Goal: Transaction & Acquisition: Purchase product/service

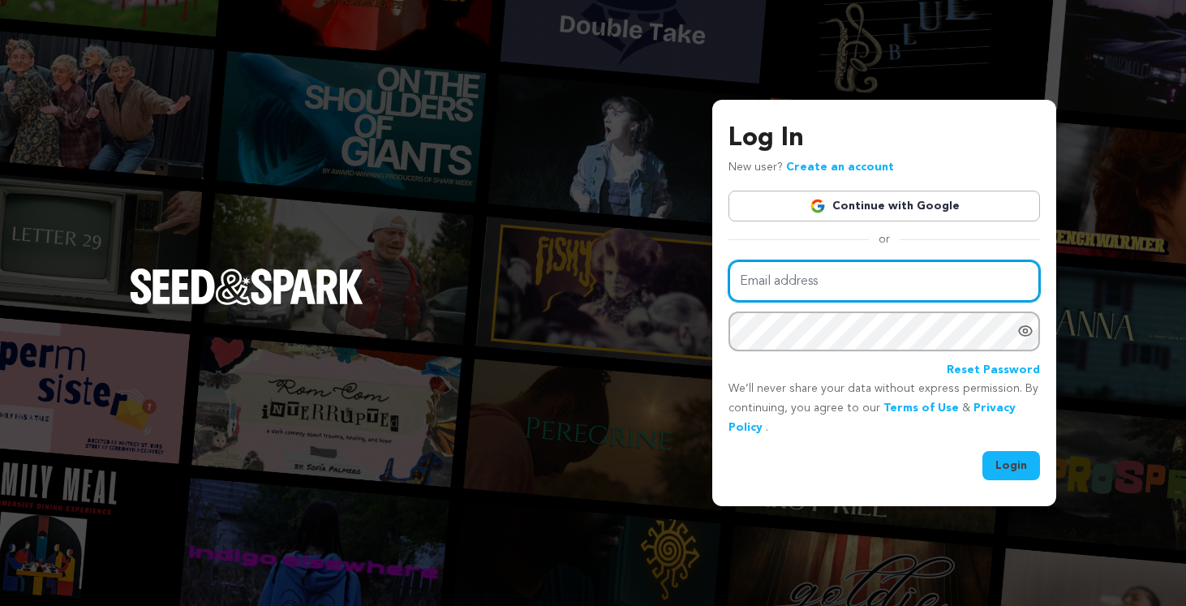
click at [776, 291] on input "Email address" at bounding box center [885, 280] width 312 height 41
type input "[EMAIL_ADDRESS][DOMAIN_NAME]"
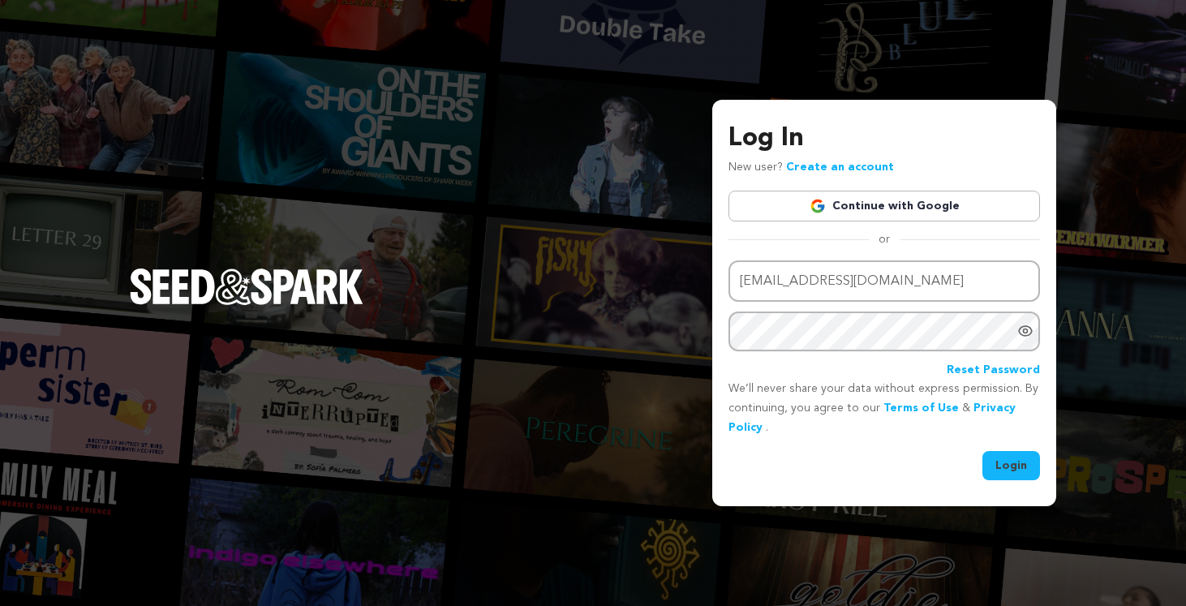
click at [1018, 469] on button "Login" at bounding box center [1012, 465] width 58 height 29
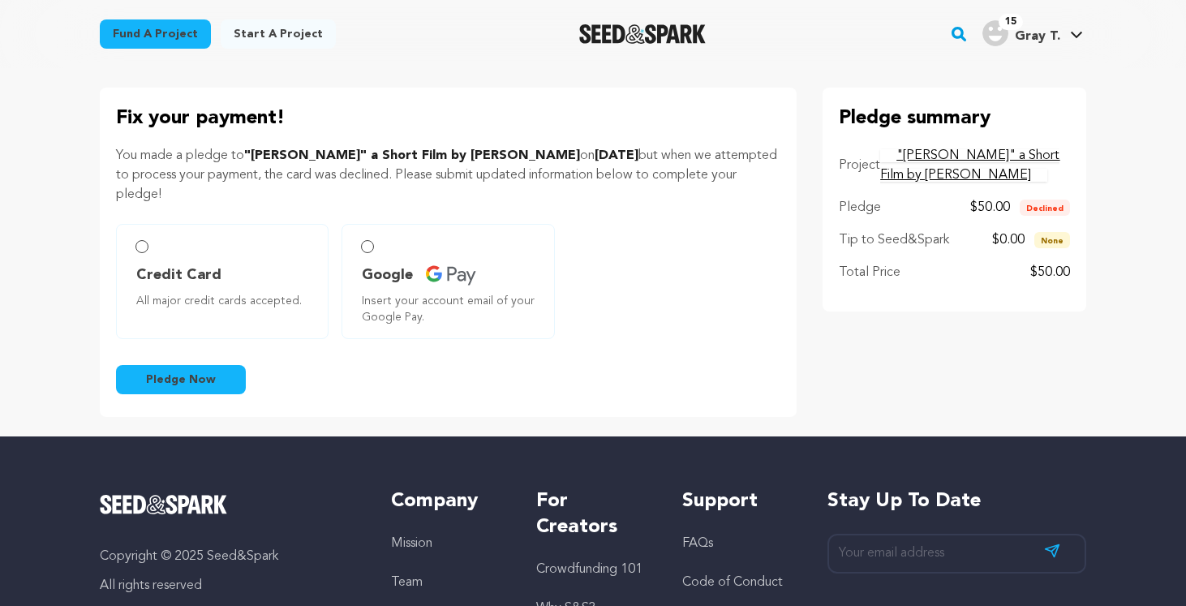
click at [147, 259] on label "Credit Card All major credit cards accepted." at bounding box center [222, 281] width 213 height 115
radio input "true"
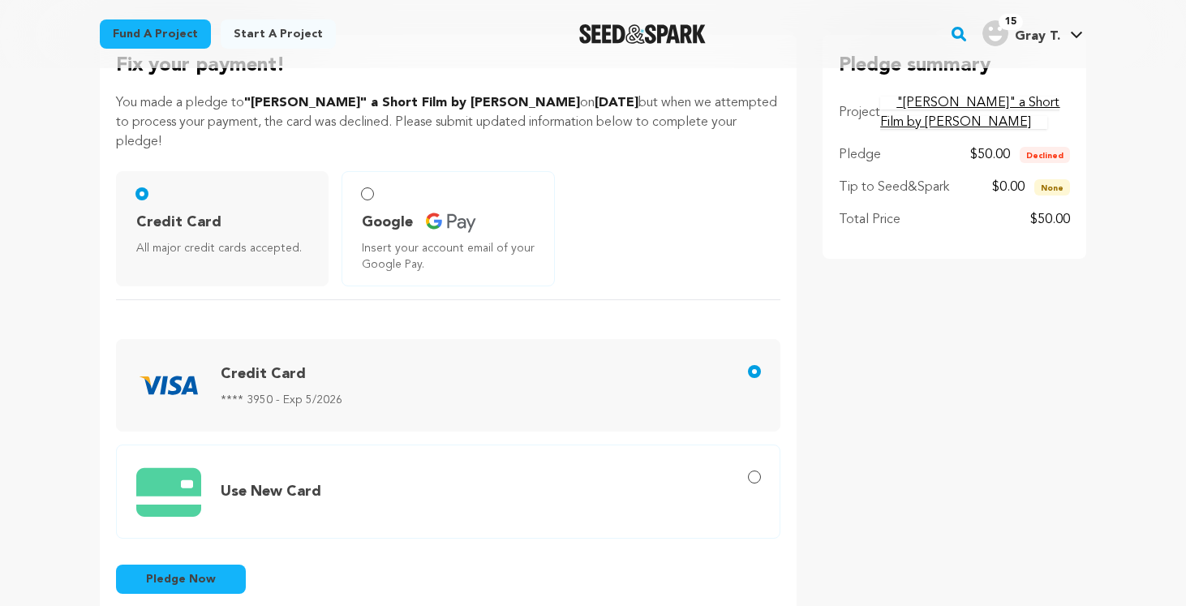
scroll to position [200, 0]
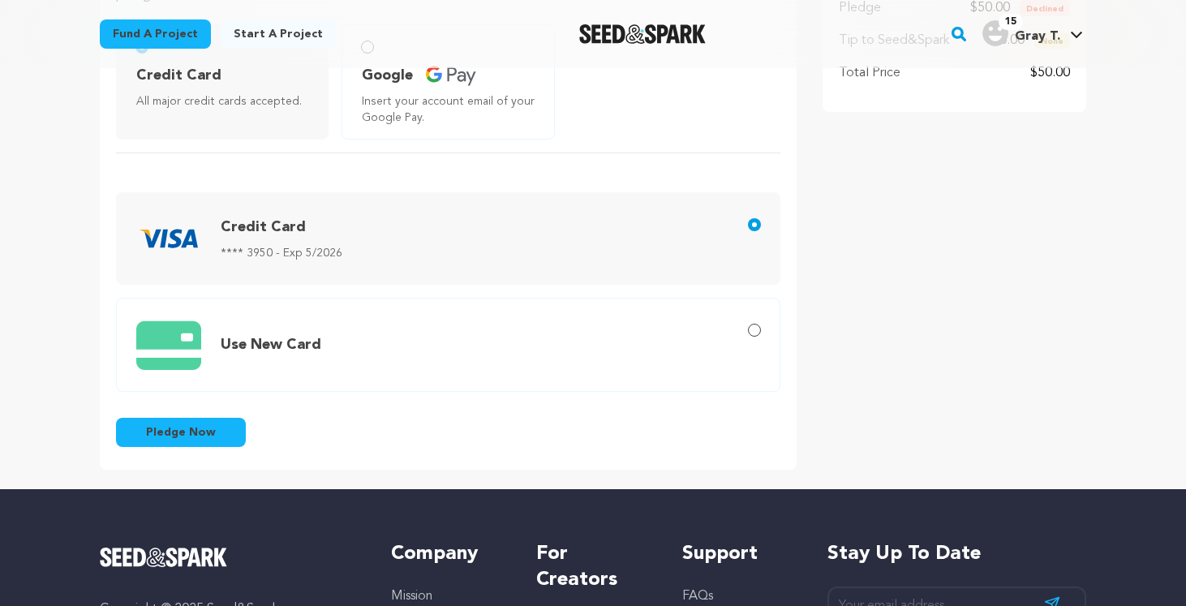
click at [671, 350] on span "Use New Card" at bounding box center [451, 345] width 630 height 67
click at [748, 337] on input "Use New Card" at bounding box center [754, 330] width 13 height 13
radio input "true"
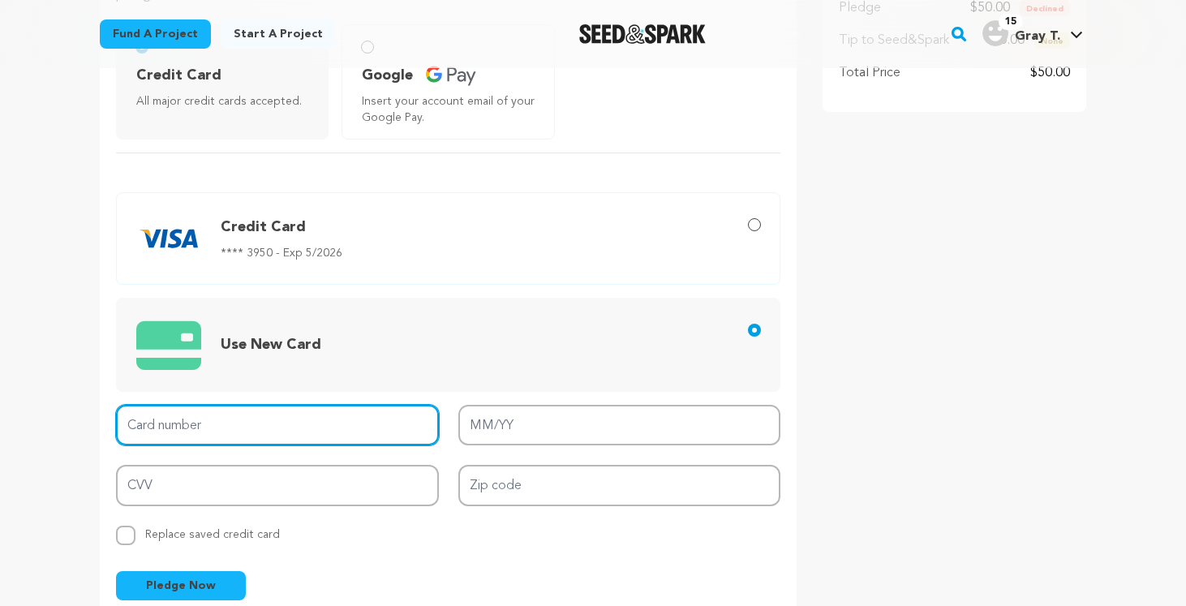
click at [180, 417] on input "Card number" at bounding box center [277, 425] width 323 height 41
type input "4147 0976 0567 8517"
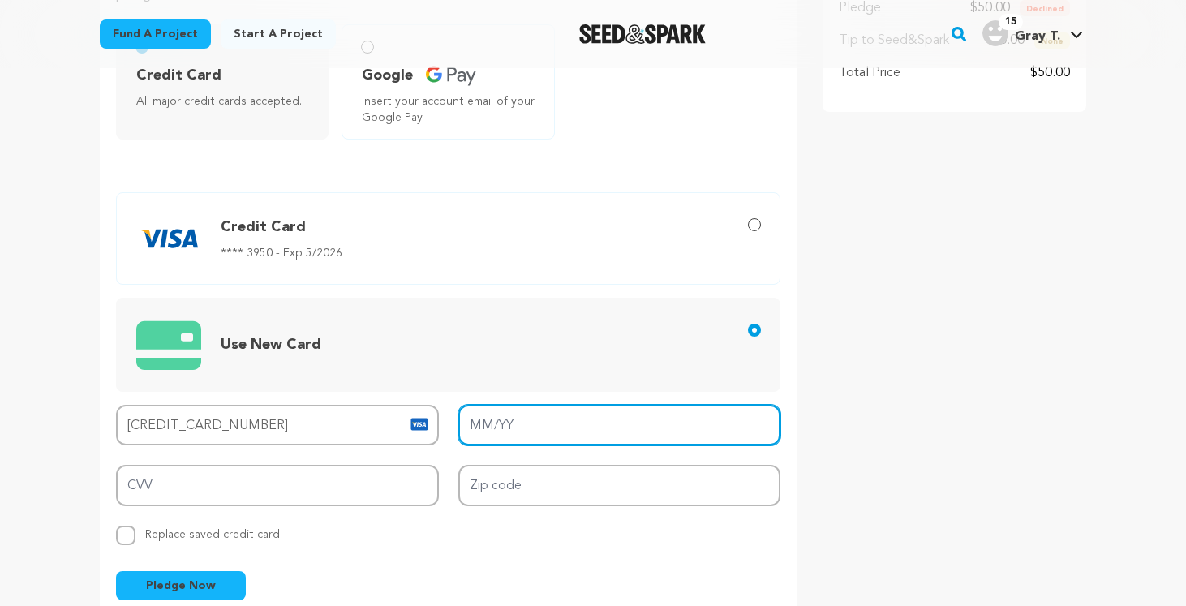
click at [753, 421] on input "MM/YY" at bounding box center [619, 425] width 323 height 41
type input "11/29"
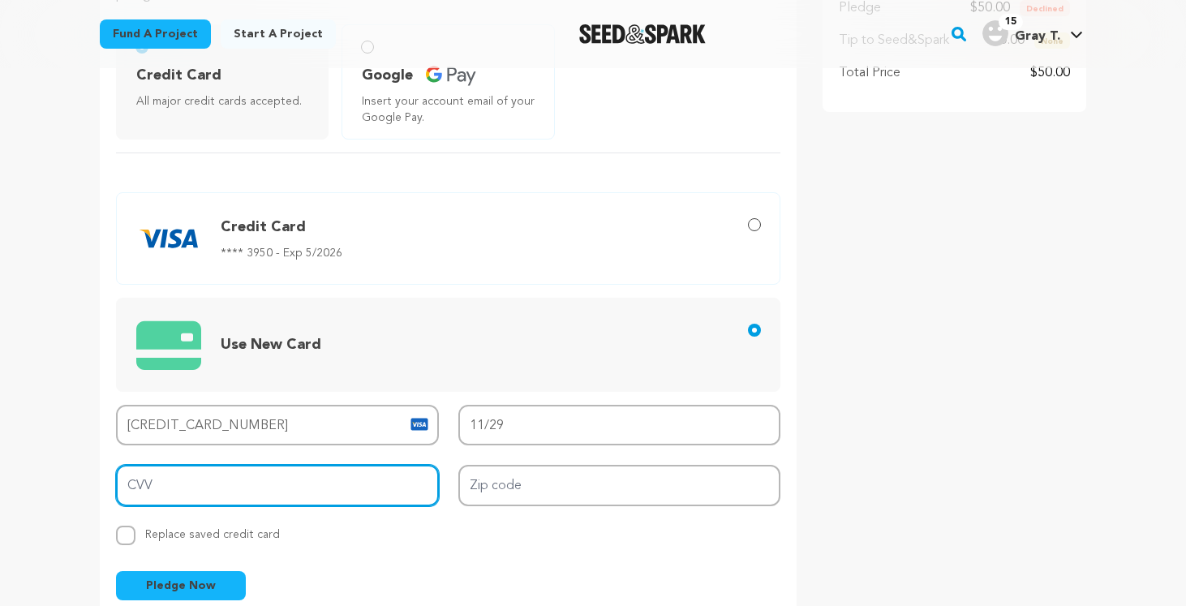
click at [394, 474] on input "CVV" at bounding box center [277, 485] width 323 height 41
type input "926"
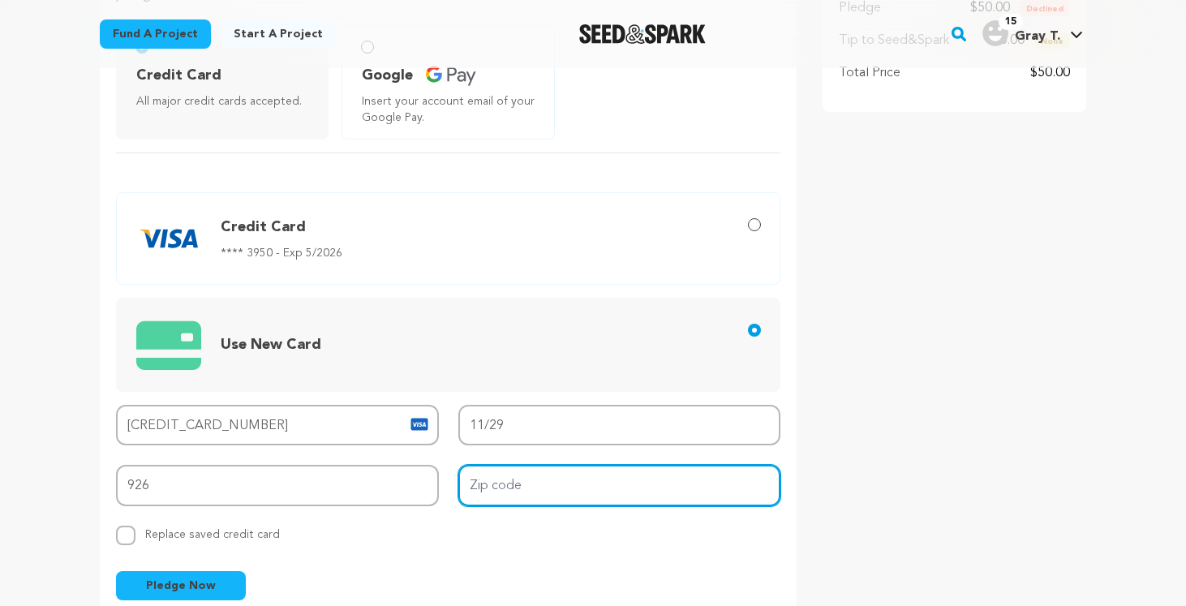
click at [628, 480] on input "Zip code" at bounding box center [619, 485] width 323 height 41
type input "11226"
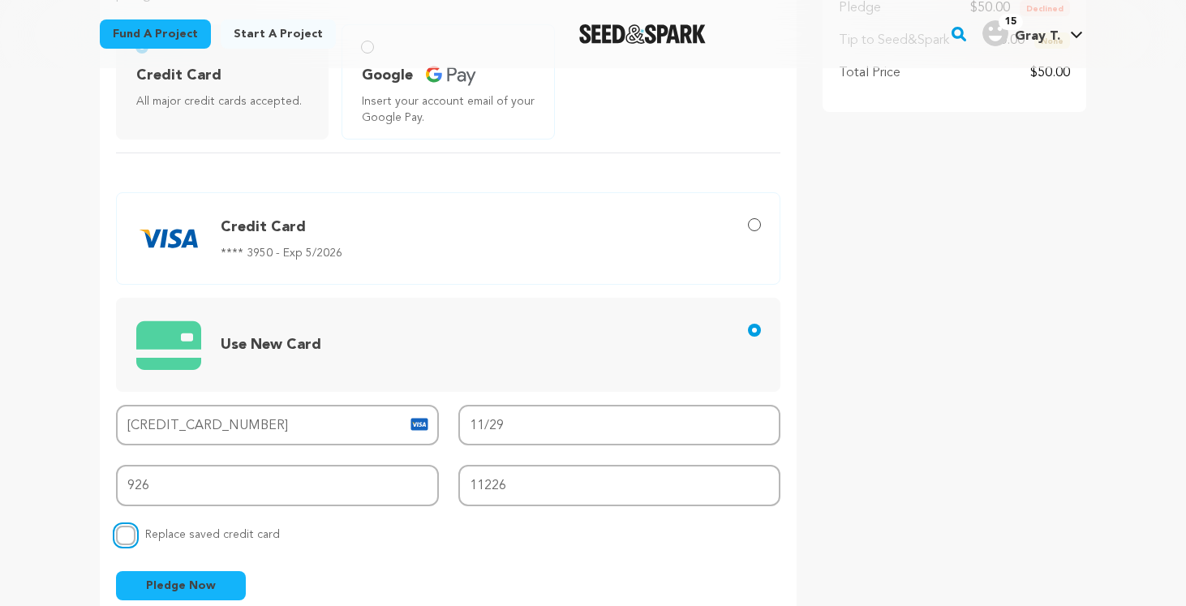
click at [131, 536] on input "Replace saved credit card Save this credit card" at bounding box center [125, 535] width 19 height 19
checkbox input "true"
click at [182, 583] on span "Pledge Now" at bounding box center [181, 586] width 70 height 16
